Goal: Transaction & Acquisition: Download file/media

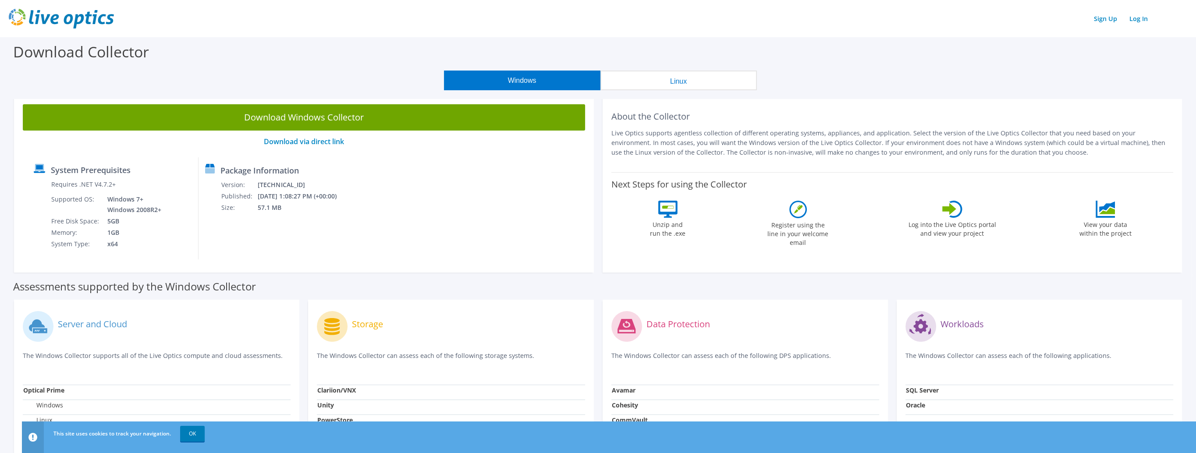
click at [319, 85] on div "Windows Linux" at bounding box center [600, 81] width 1183 height 20
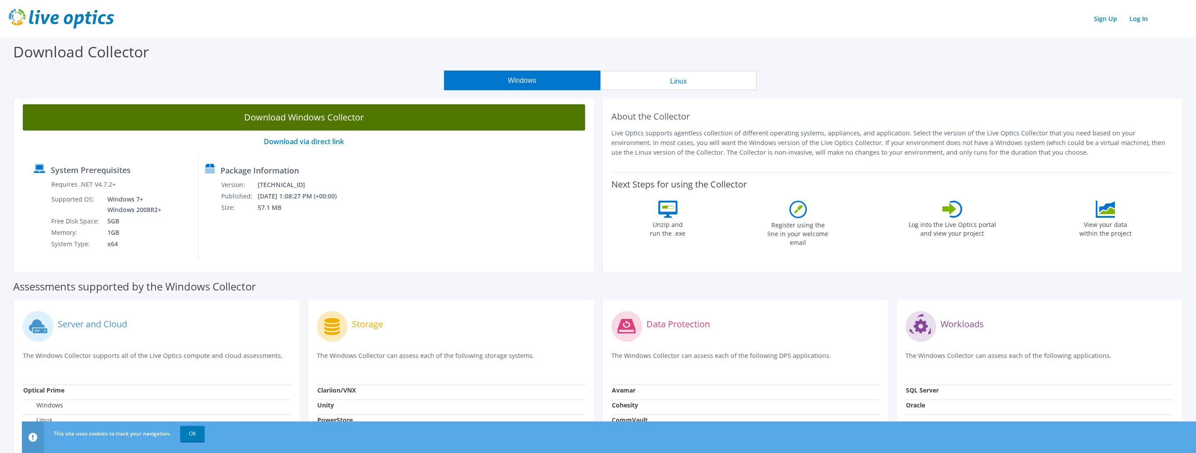
click at [355, 117] on link "Download Windows Collector" at bounding box center [304, 117] width 562 height 26
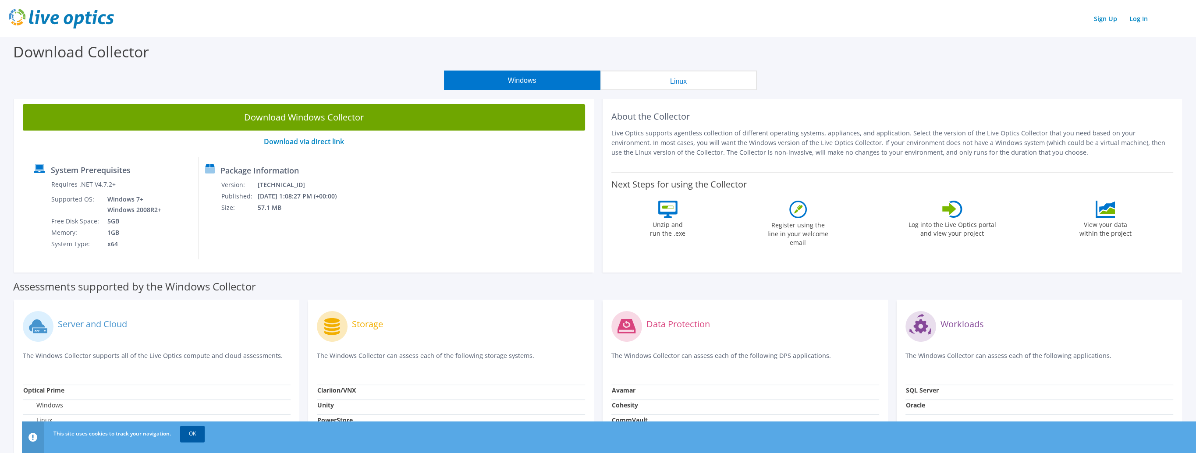
click at [189, 439] on link "OK" at bounding box center [192, 434] width 25 height 16
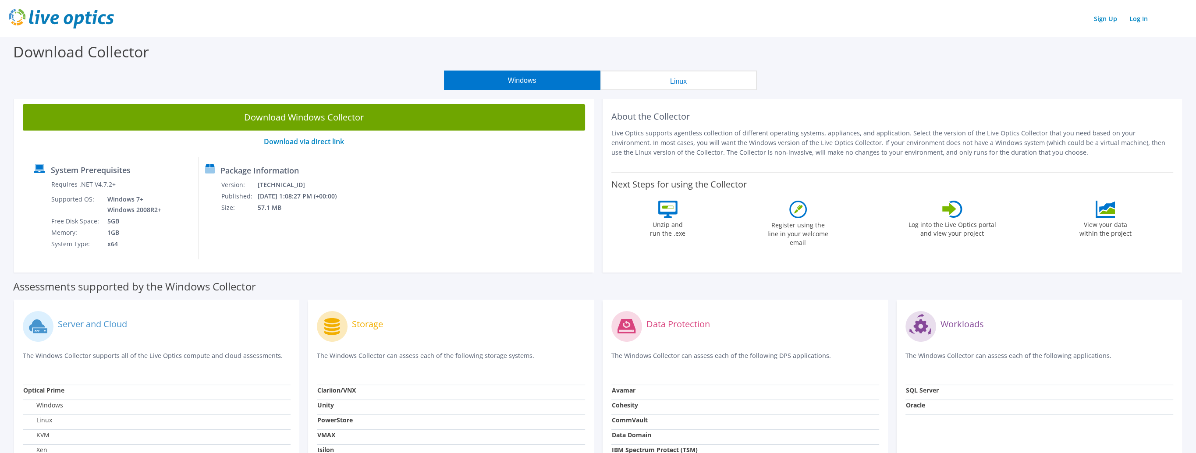
click at [246, 288] on label "Assessments supported by the Windows Collector" at bounding box center [134, 286] width 243 height 9
click at [684, 4] on header "Sign Up Log In" at bounding box center [598, 18] width 1196 height 37
